Goal: Task Accomplishment & Management: Manage account settings

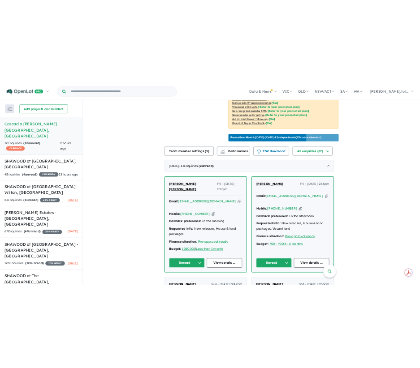
scroll to position [235, 0]
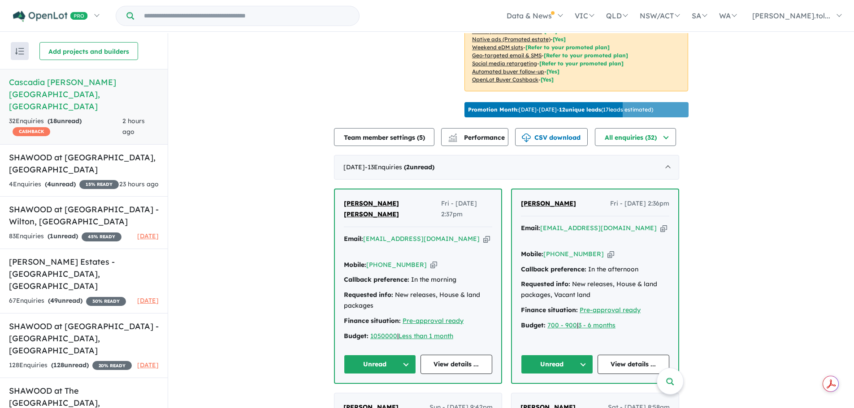
click at [660, 233] on icon "button" at bounding box center [663, 228] width 7 height 9
drag, startPoint x: 576, startPoint y: 282, endPoint x: 602, endPoint y: 289, distance: 26.7
click at [602, 289] on div "Requested info: New releases, House & land packages, Vacant land" at bounding box center [595, 290] width 148 height 22
drag, startPoint x: 602, startPoint y: 289, endPoint x: 520, endPoint y: 262, distance: 85.6
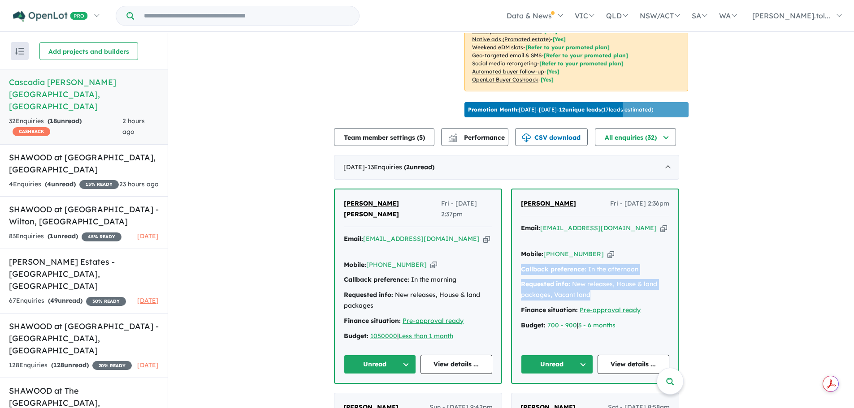
click at [520, 262] on div "[PERSON_NAME] Fri - [DATE] 2:36pm Email: [EMAIL_ADDRESS][DOMAIN_NAME] Copied! M…" at bounding box center [595, 287] width 166 height 194
click at [483, 238] on icon "button" at bounding box center [486, 238] width 7 height 9
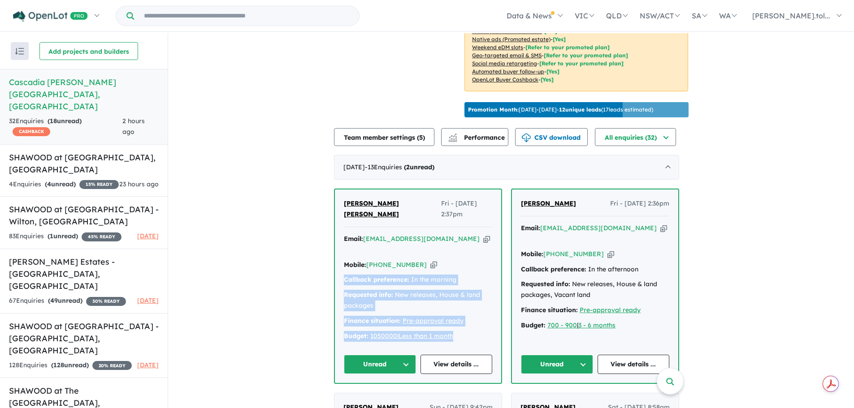
drag, startPoint x: 470, startPoint y: 325, endPoint x: 335, endPoint y: 268, distance: 146.3
copy div "Callback preference: In the morning Requested info: New releases, House & land …"
click at [578, 355] on button "Unread" at bounding box center [557, 364] width 72 height 19
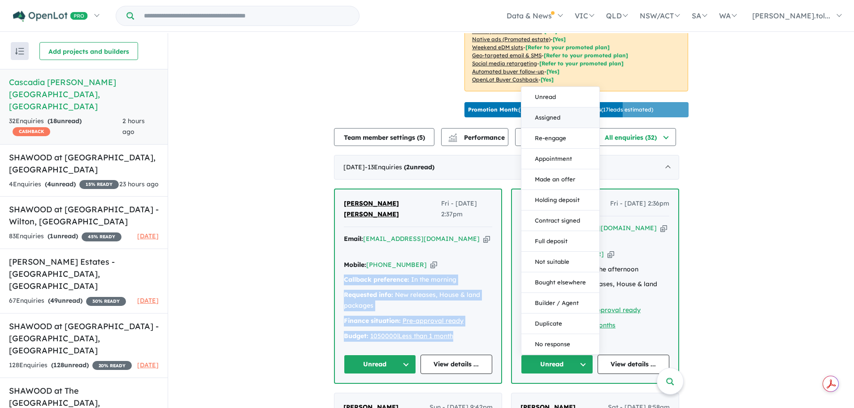
click at [551, 108] on button "Assigned" at bounding box center [560, 118] width 78 height 21
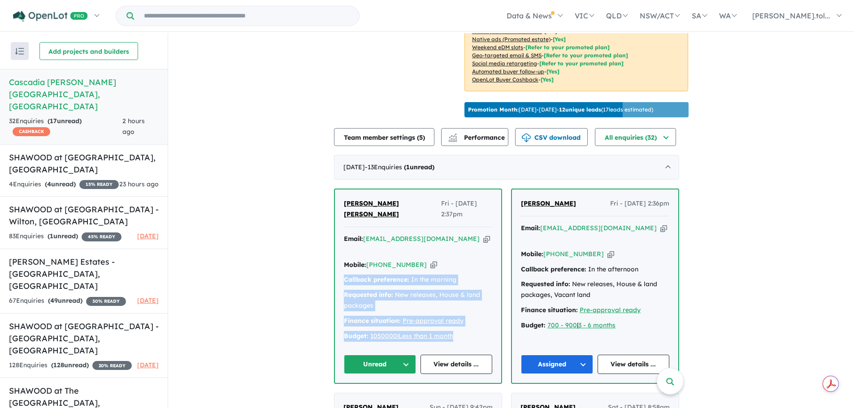
click at [379, 355] on button "Unread" at bounding box center [380, 364] width 72 height 19
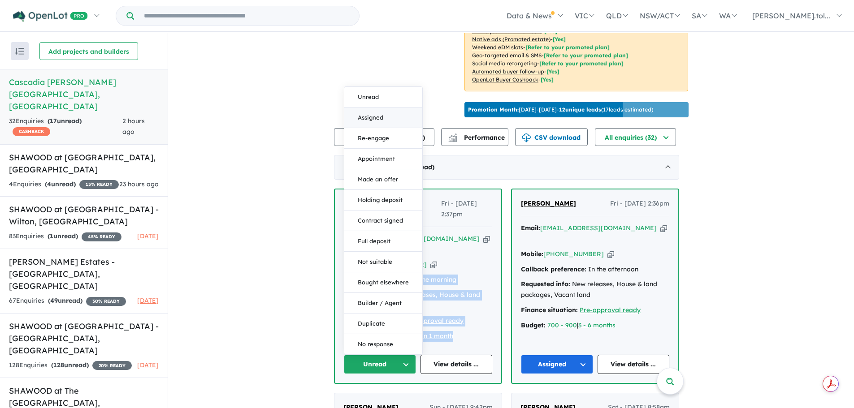
click at [369, 108] on button "Assigned" at bounding box center [383, 118] width 78 height 21
